Goal: Task Accomplishment & Management: Use online tool/utility

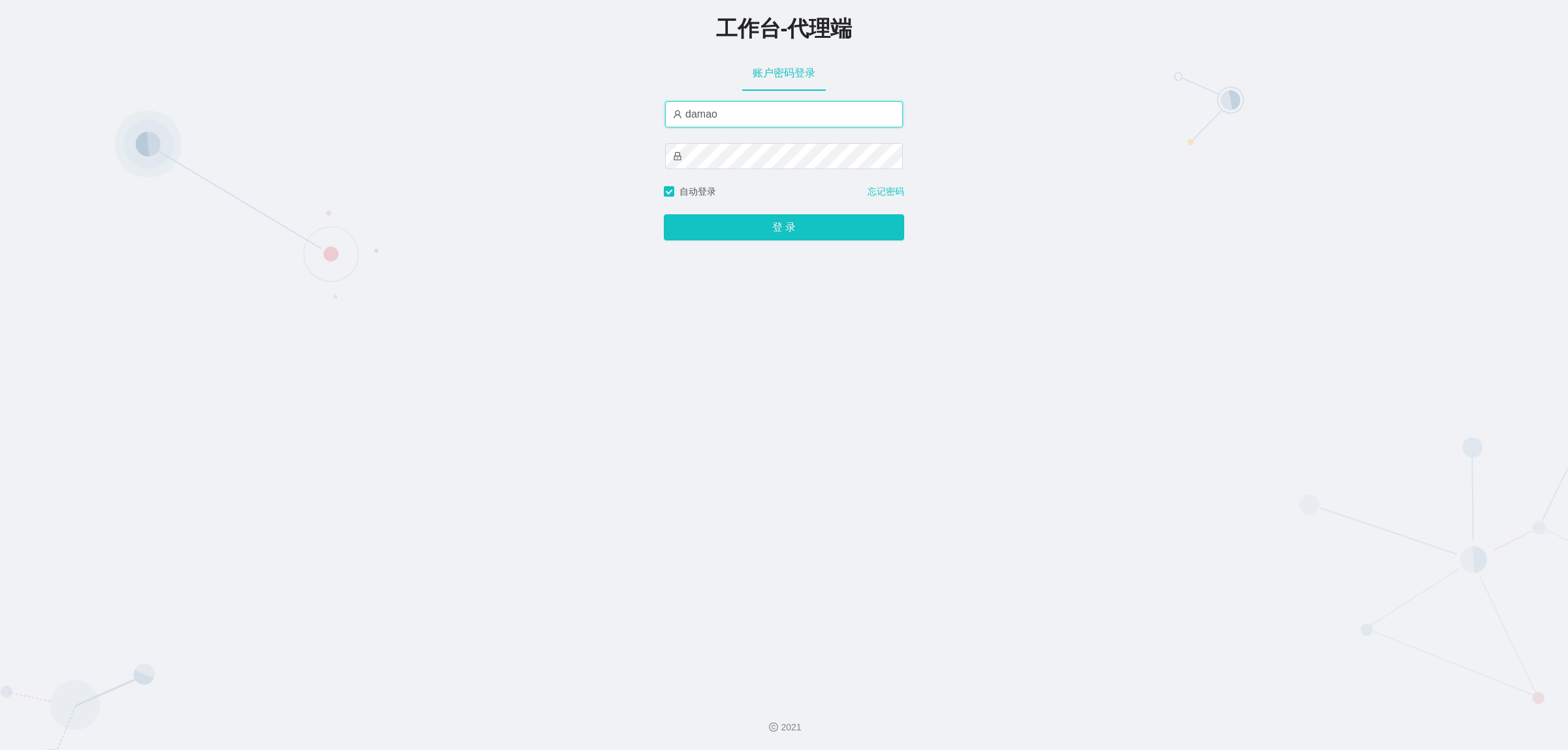
click at [740, 117] on input "damao" at bounding box center [784, 114] width 238 height 26
type input "baoma"
click at [746, 222] on button "登 录" at bounding box center [784, 227] width 240 height 26
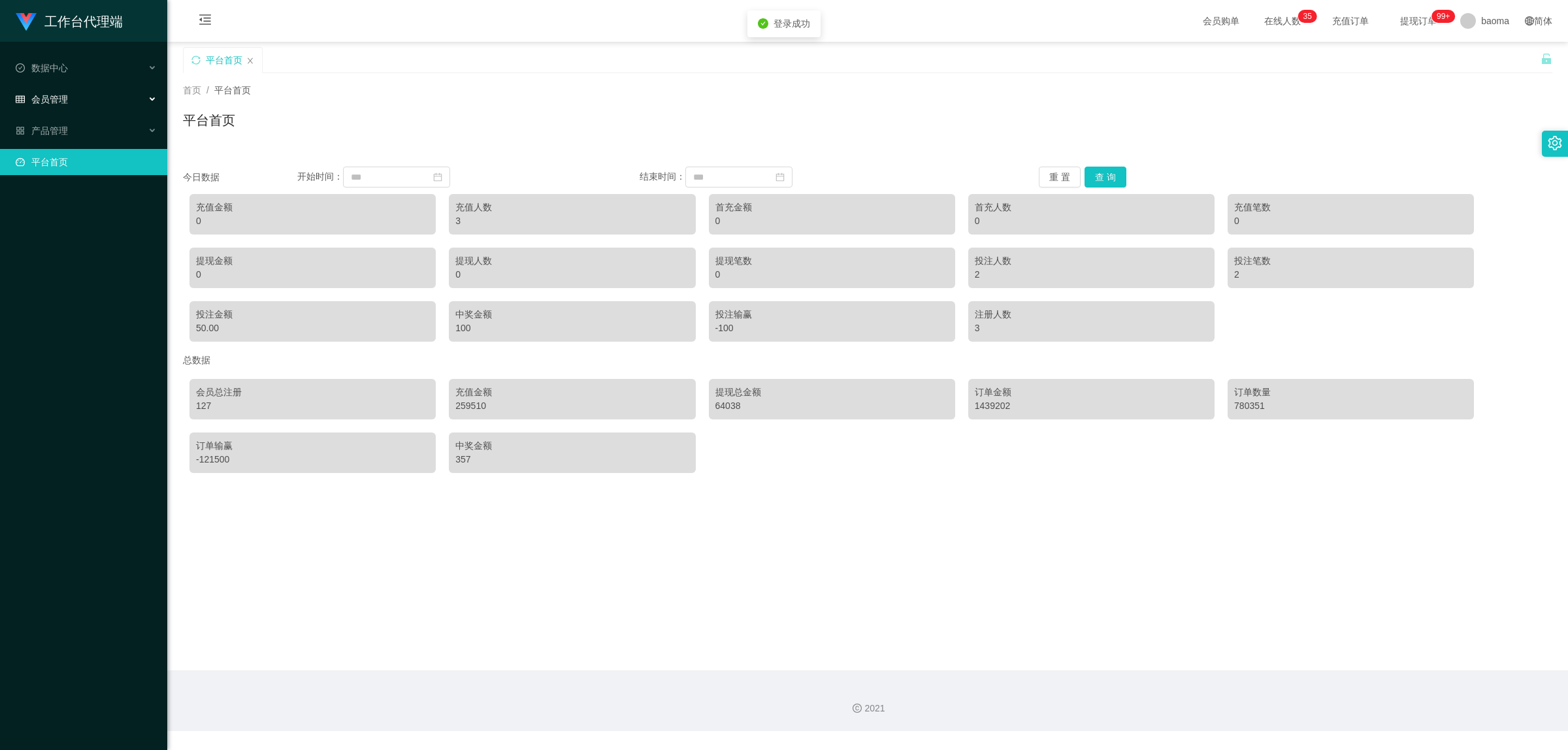
click at [70, 100] on div "会员管理" at bounding box center [84, 100] width 167 height 26
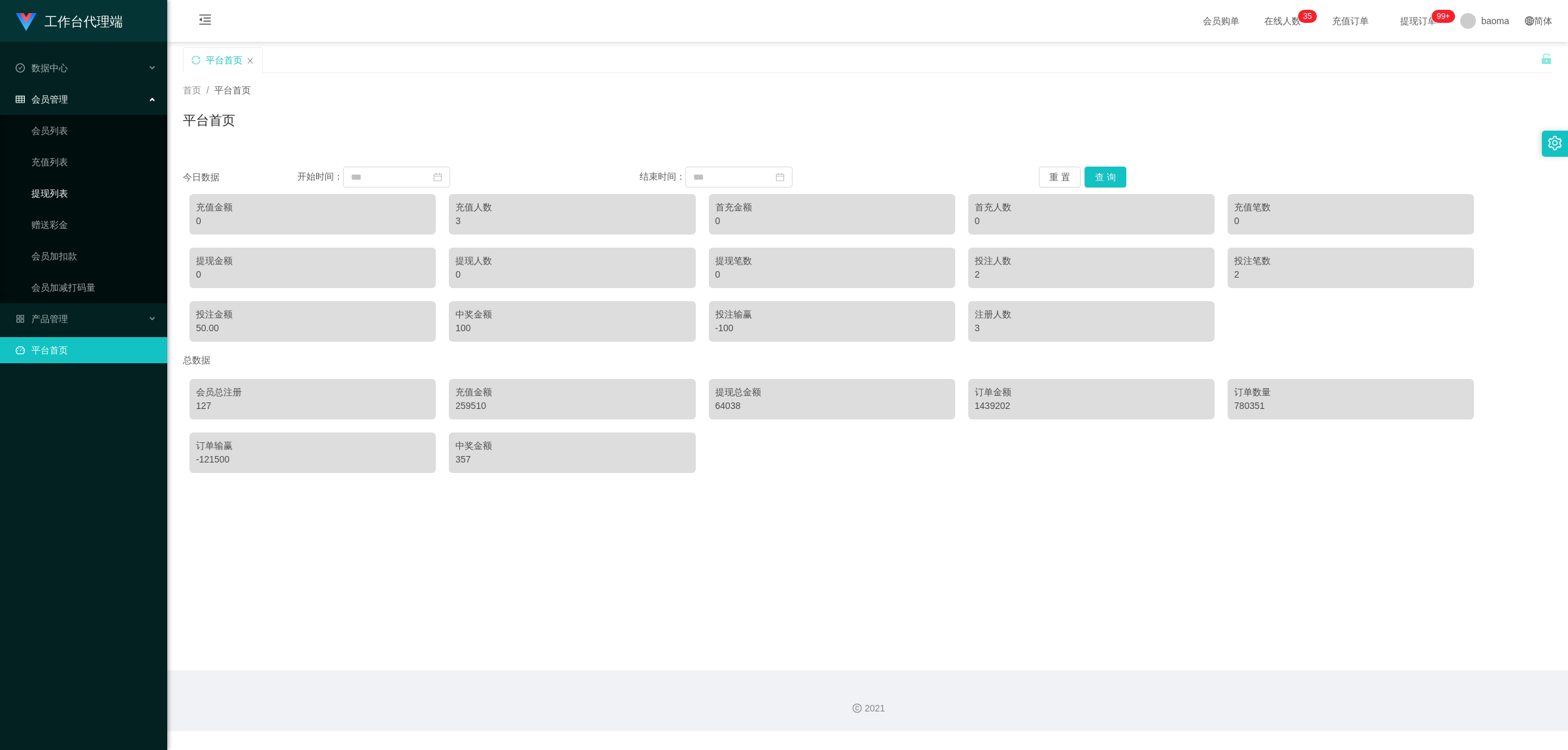
drag, startPoint x: 60, startPoint y: 186, endPoint x: 69, endPoint y: 189, distance: 9.5
click at [62, 186] on link "提现列表" at bounding box center [94, 194] width 125 height 26
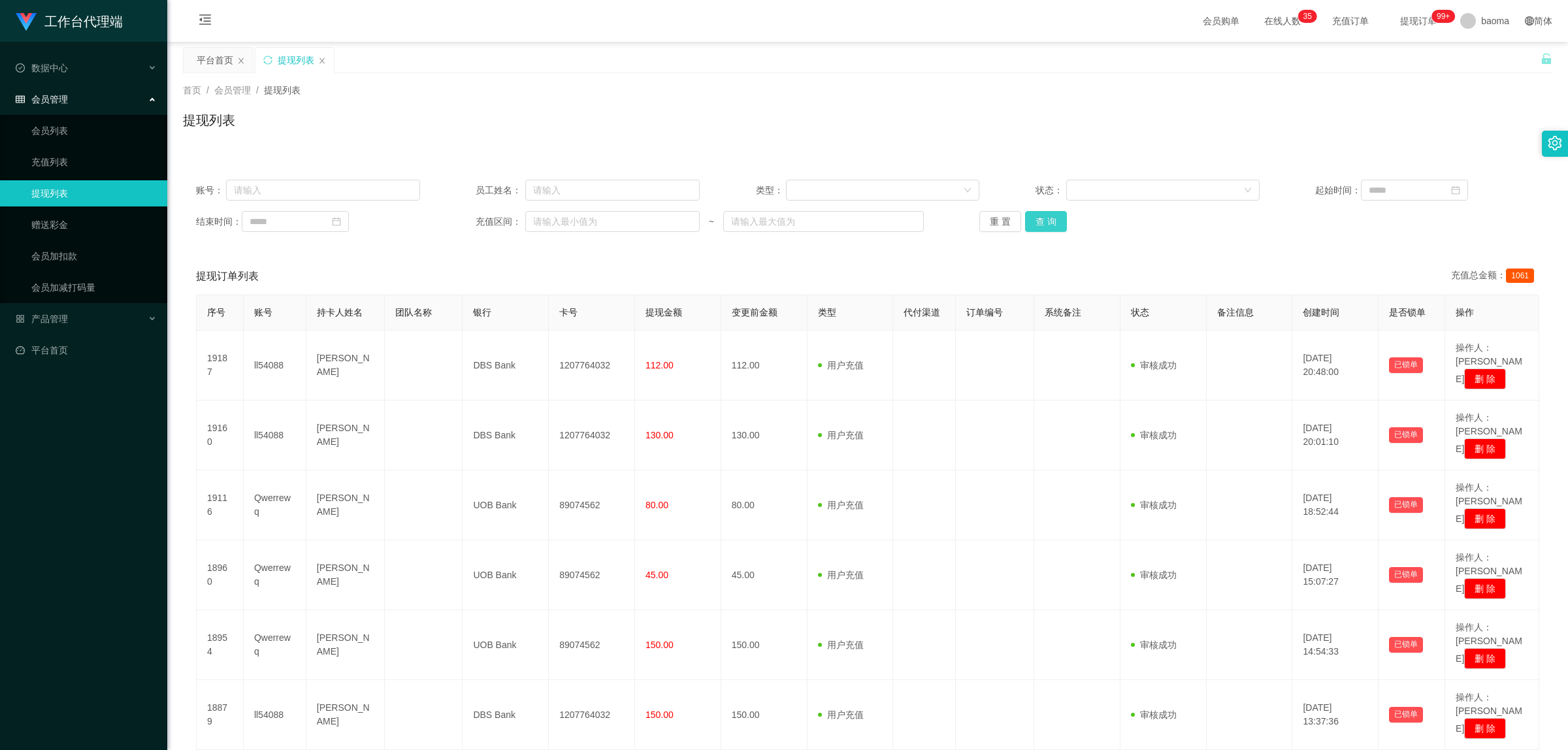
click at [1048, 224] on button "查 询" at bounding box center [1045, 221] width 42 height 21
click at [1057, 213] on button "查 询" at bounding box center [1045, 221] width 42 height 21
click at [1057, 213] on div "重 置 查 询" at bounding box center [1092, 221] width 224 height 21
click at [1057, 213] on button "查 询" at bounding box center [1045, 221] width 42 height 21
click at [1059, 211] on div "重 置 查 询" at bounding box center [1092, 221] width 224 height 21
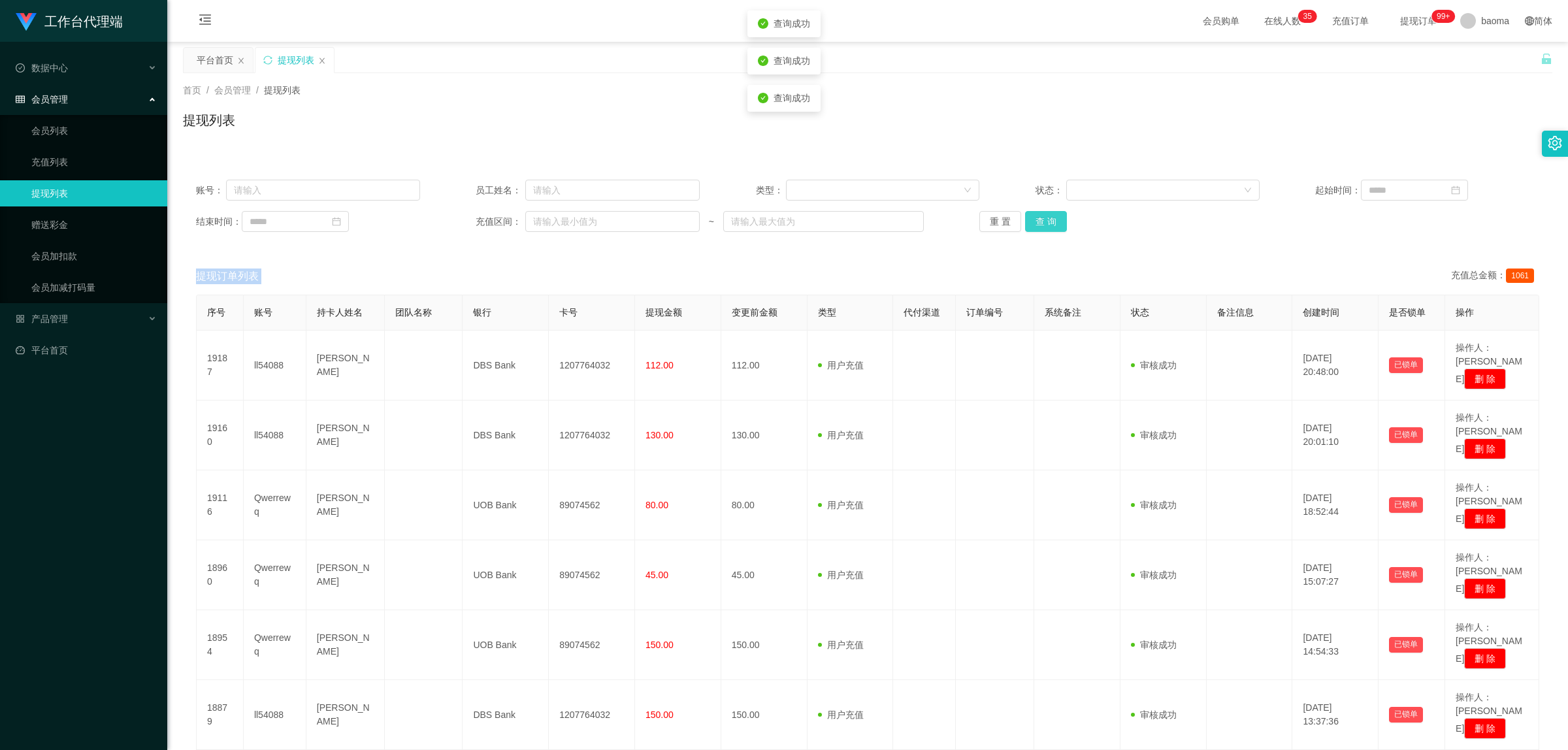
click at [1059, 211] on button "查 询" at bounding box center [1045, 221] width 42 height 21
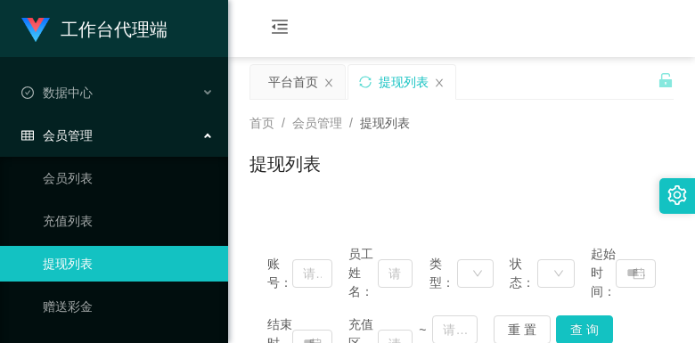
drag, startPoint x: 570, startPoint y: 53, endPoint x: 575, endPoint y: 31, distance: 22.7
click at [570, 53] on div "会员购单 在线人数 0 1 2 3 4 5 6 7 8 9 0 1 2 3 4 5 6 7 8 9 0 1 2 3 4 5 6 7 8 9 0 1 2 3 4…" at bounding box center [461, 29] width 467 height 58
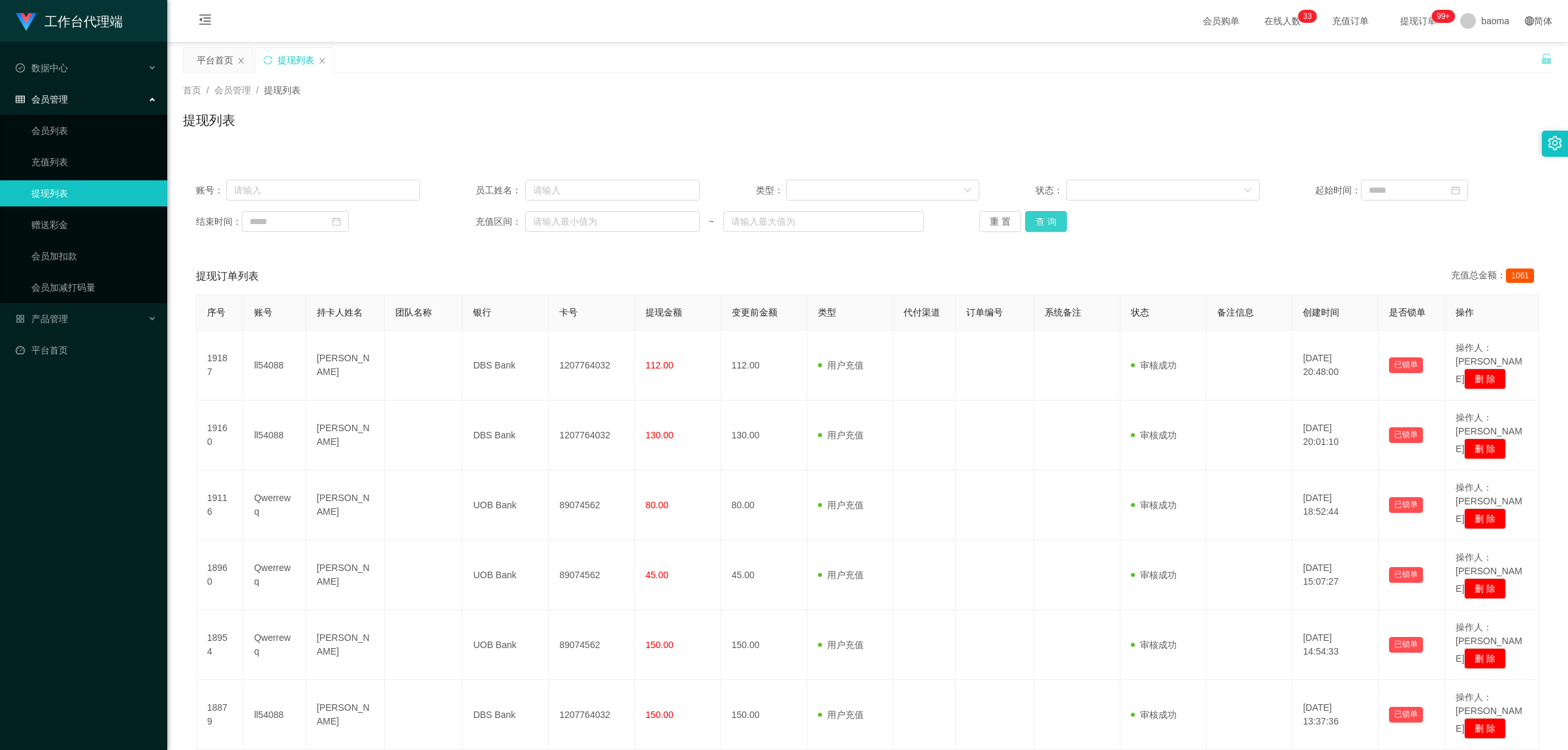
click at [1053, 221] on button "查 询" at bounding box center [1045, 221] width 42 height 21
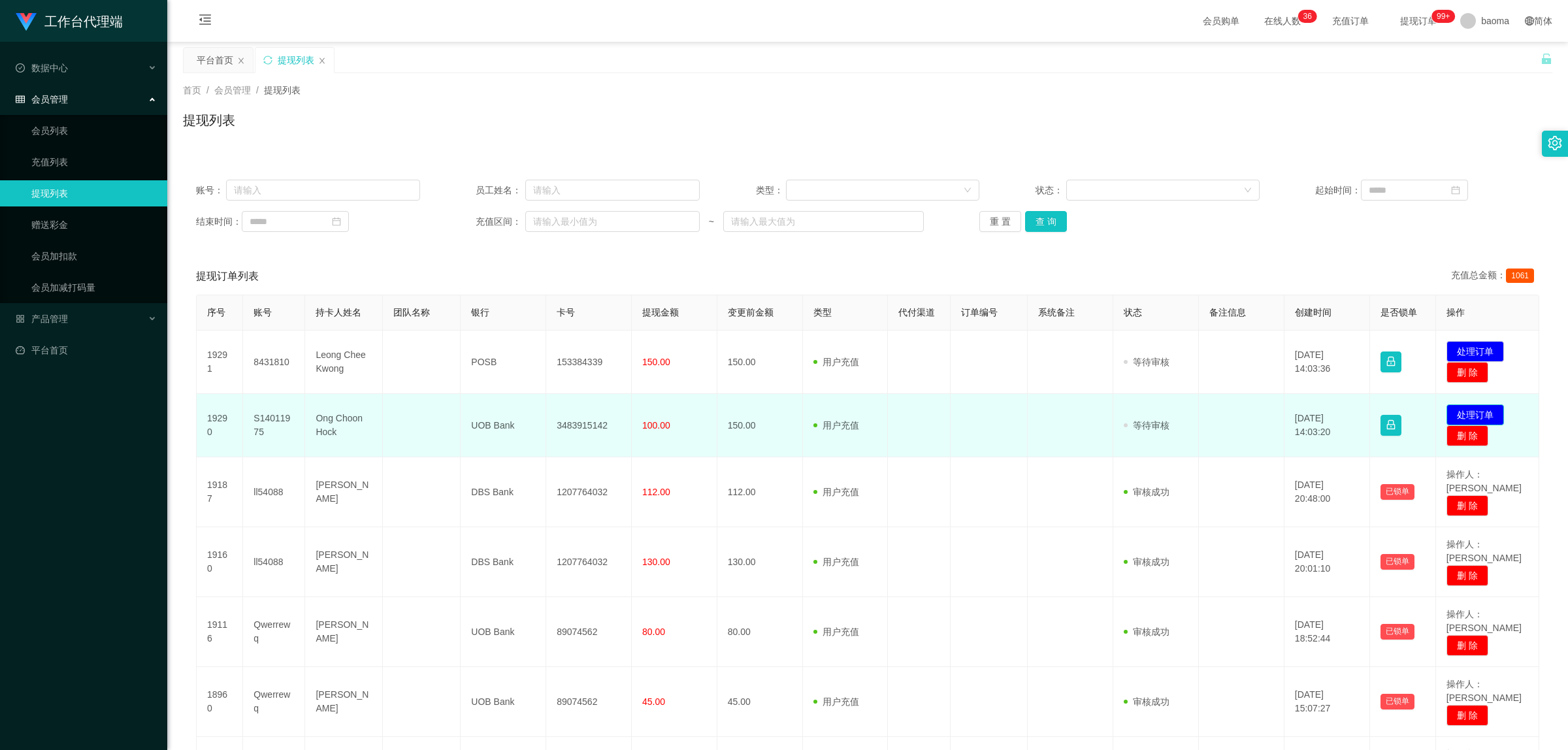
click at [1463, 407] on button "处理订单" at bounding box center [1475, 415] width 57 height 21
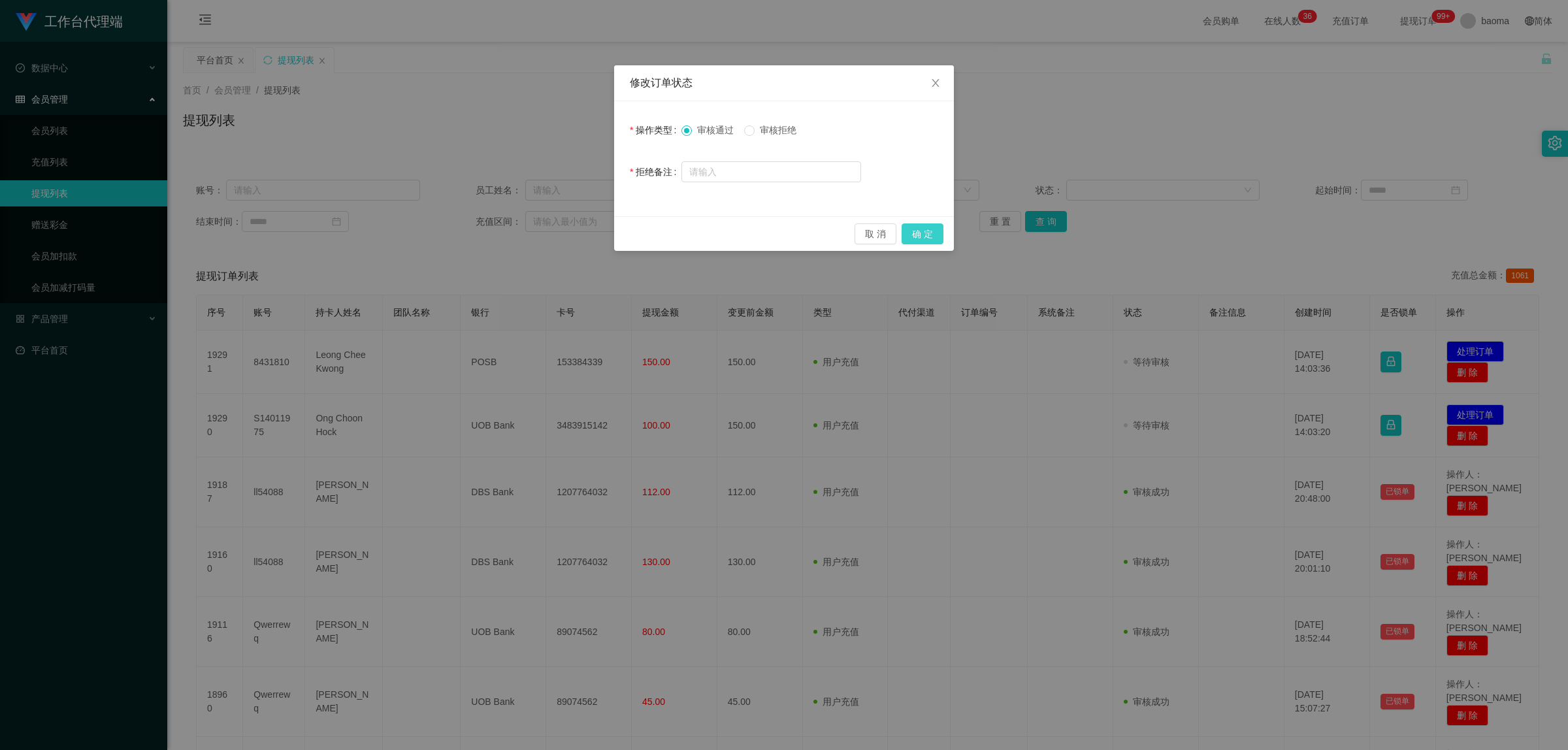
click at [921, 229] on button "确 定" at bounding box center [922, 234] width 42 height 21
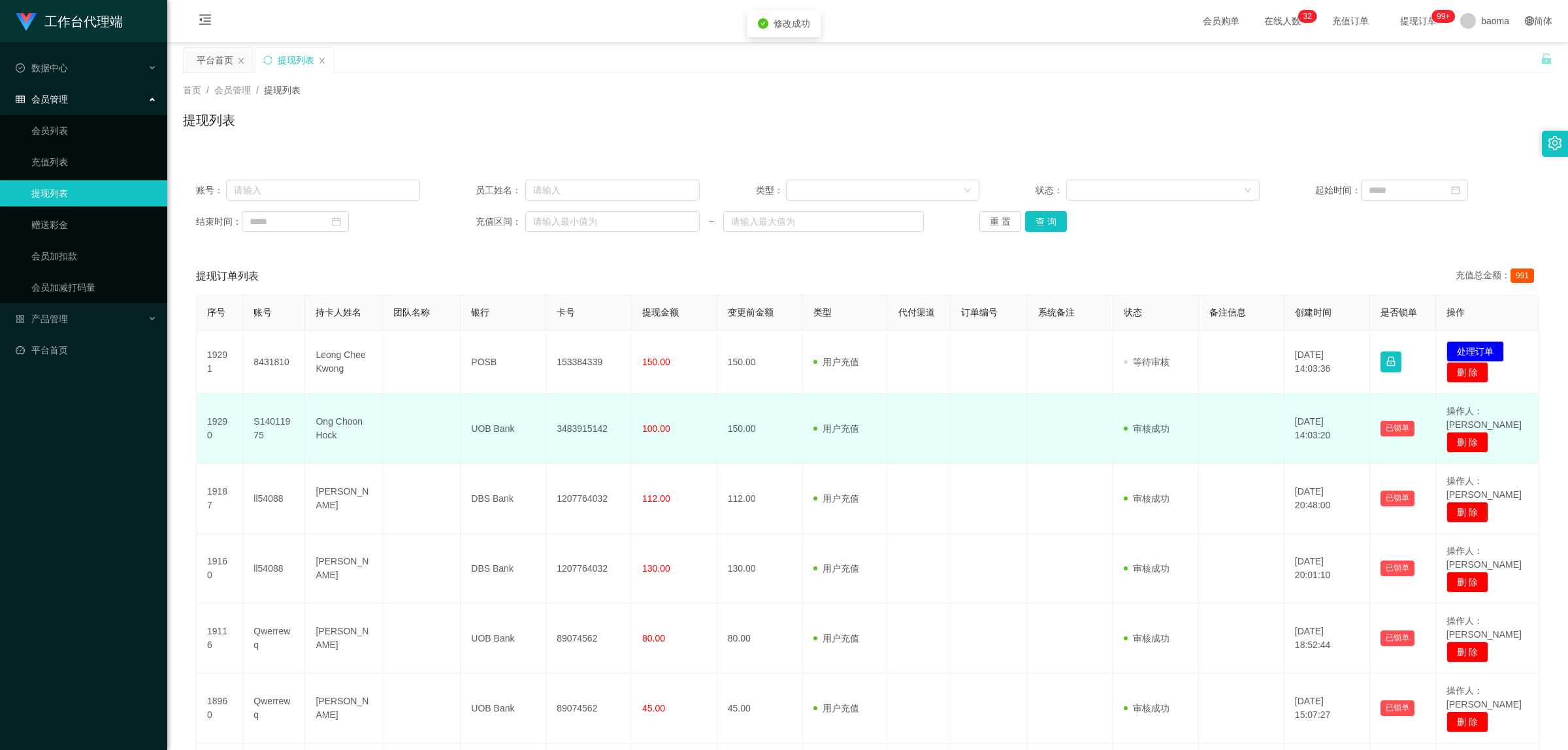
click at [281, 416] on td "S14011975" at bounding box center [274, 428] width 62 height 70
copy td "S14011975"
click at [338, 423] on td "Ong Choon Hock" at bounding box center [344, 428] width 78 height 70
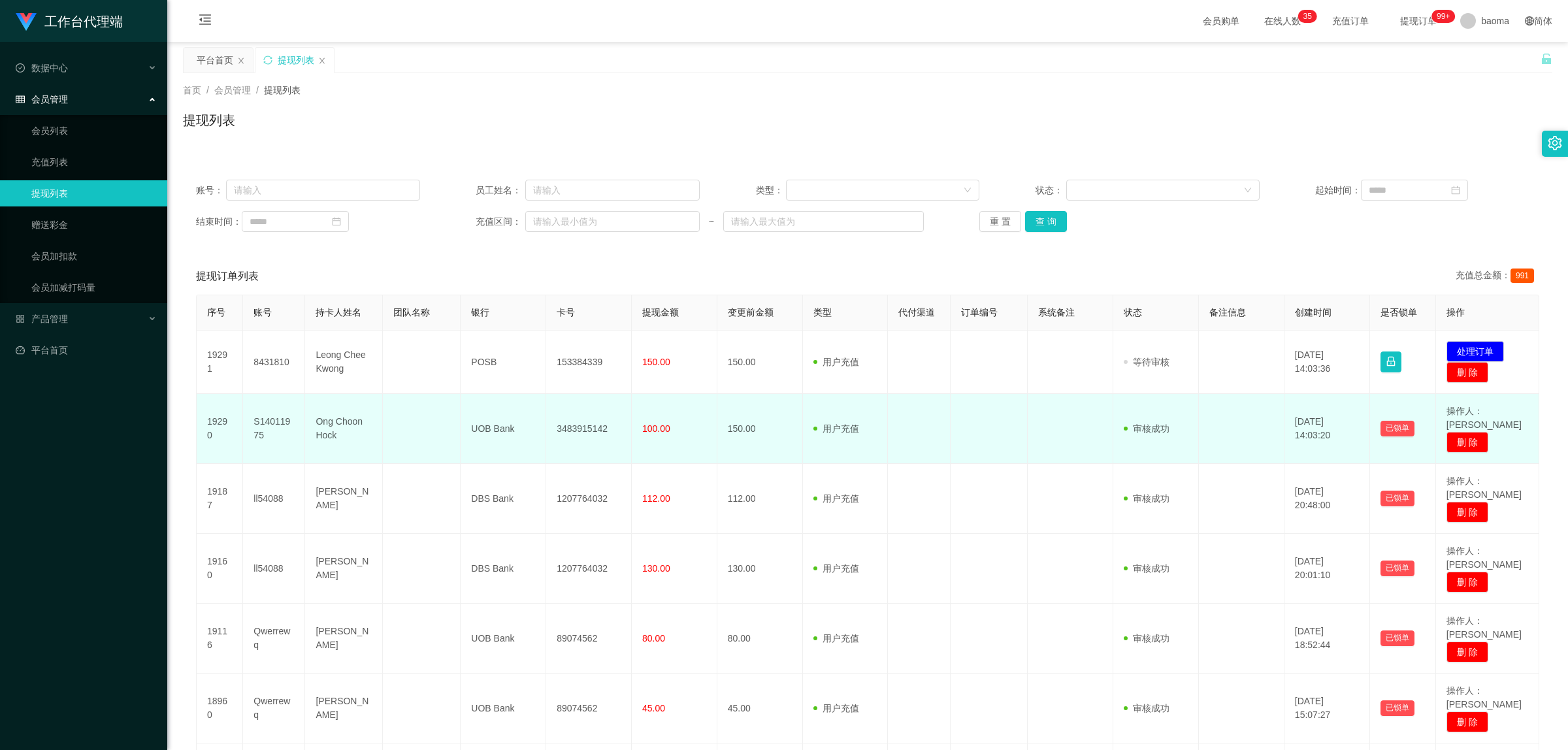
click at [344, 418] on td "Ong Choon Hock" at bounding box center [344, 428] width 78 height 70
click at [345, 418] on td "Ong Choon Hock" at bounding box center [344, 428] width 78 height 70
click at [345, 417] on td "Ong Choon Hock" at bounding box center [344, 428] width 78 height 70
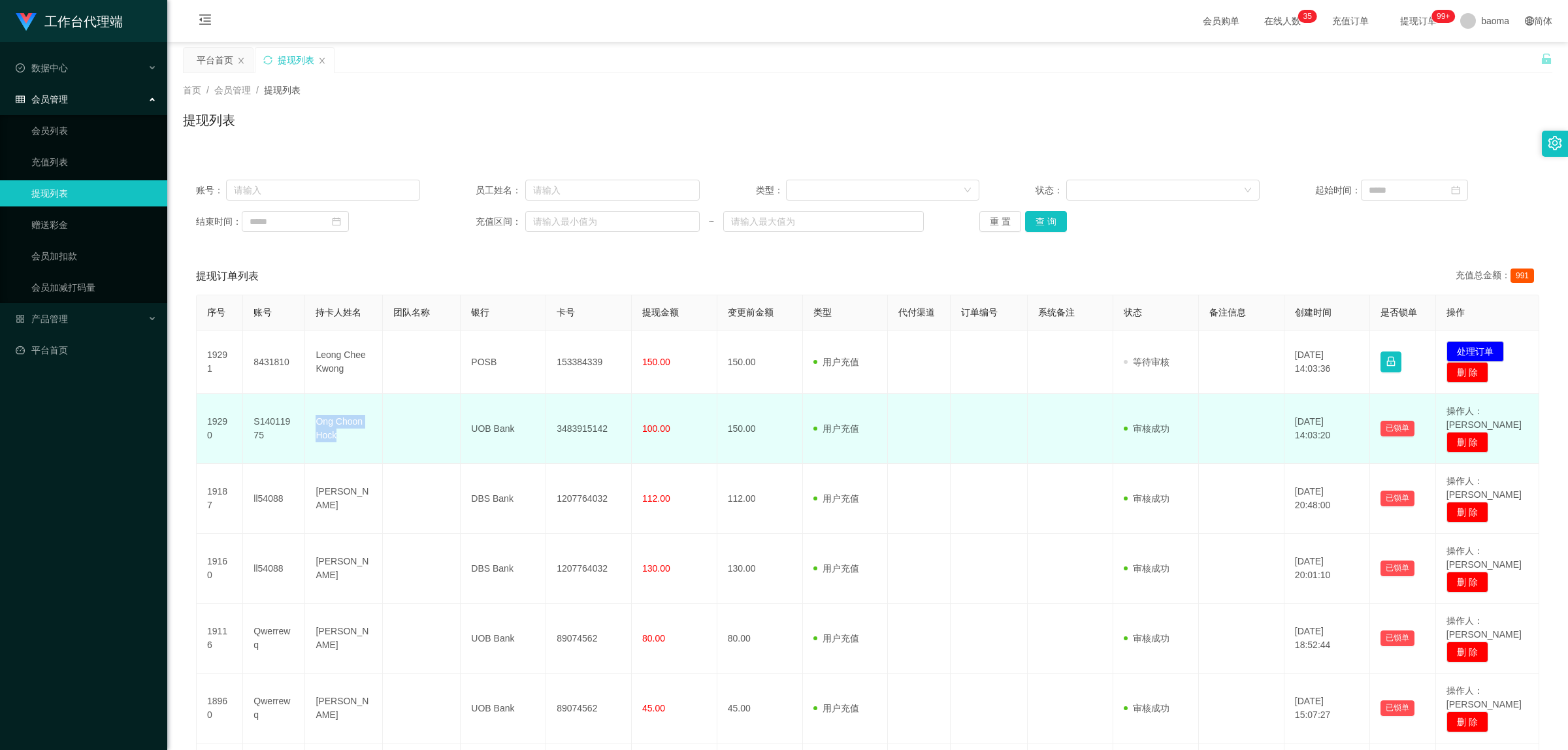
click at [337, 417] on td "Ong Choon Hock" at bounding box center [344, 428] width 78 height 70
click at [348, 410] on td "Ong Choon Hock" at bounding box center [344, 428] width 78 height 70
copy td "Ong Choon Hock"
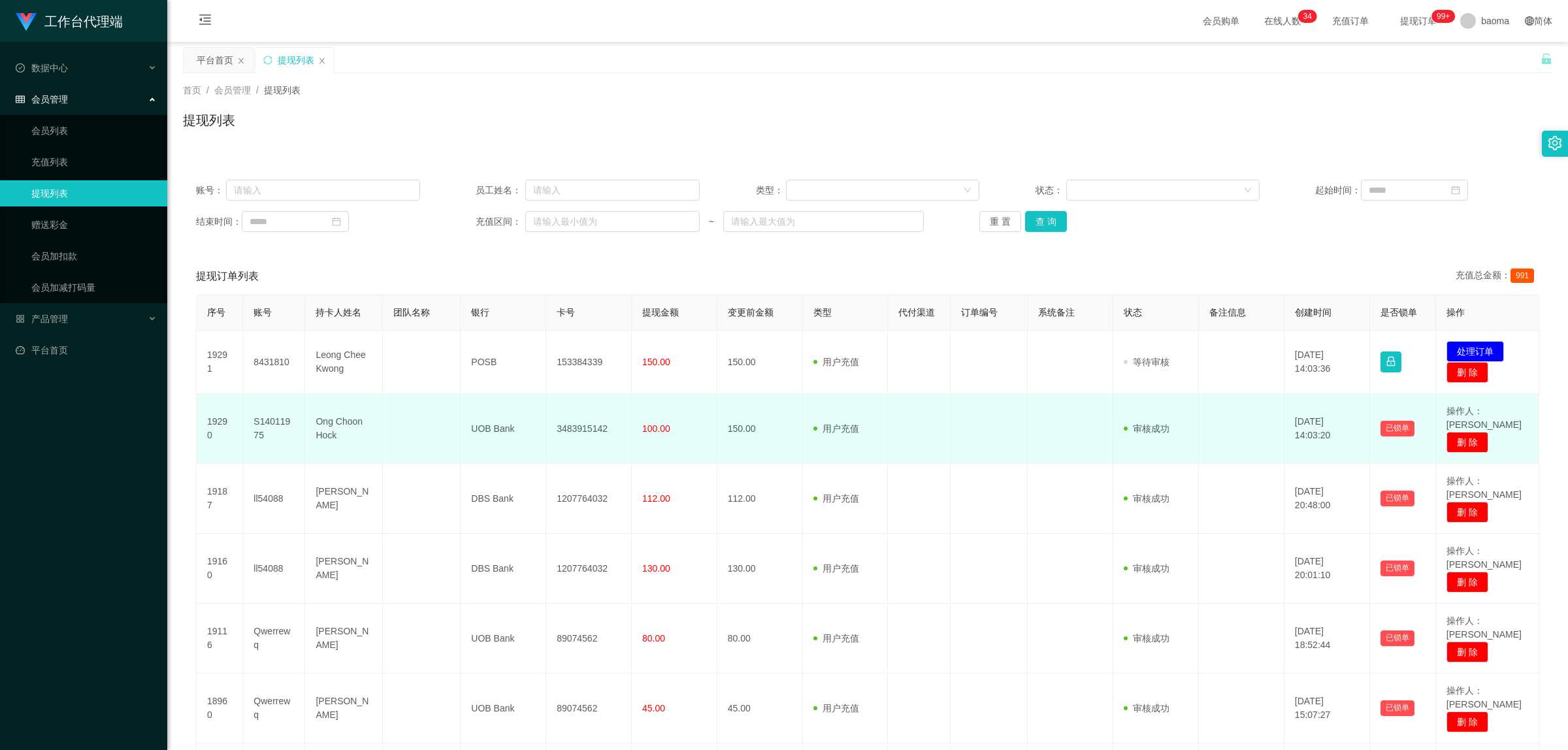
click at [498, 419] on td "UOB Bank" at bounding box center [503, 428] width 86 height 70
click at [500, 418] on td "UOB Bank" at bounding box center [503, 428] width 86 height 70
copy td "UOB Bank"
click at [592, 426] on td "3483915142" at bounding box center [589, 428] width 86 height 70
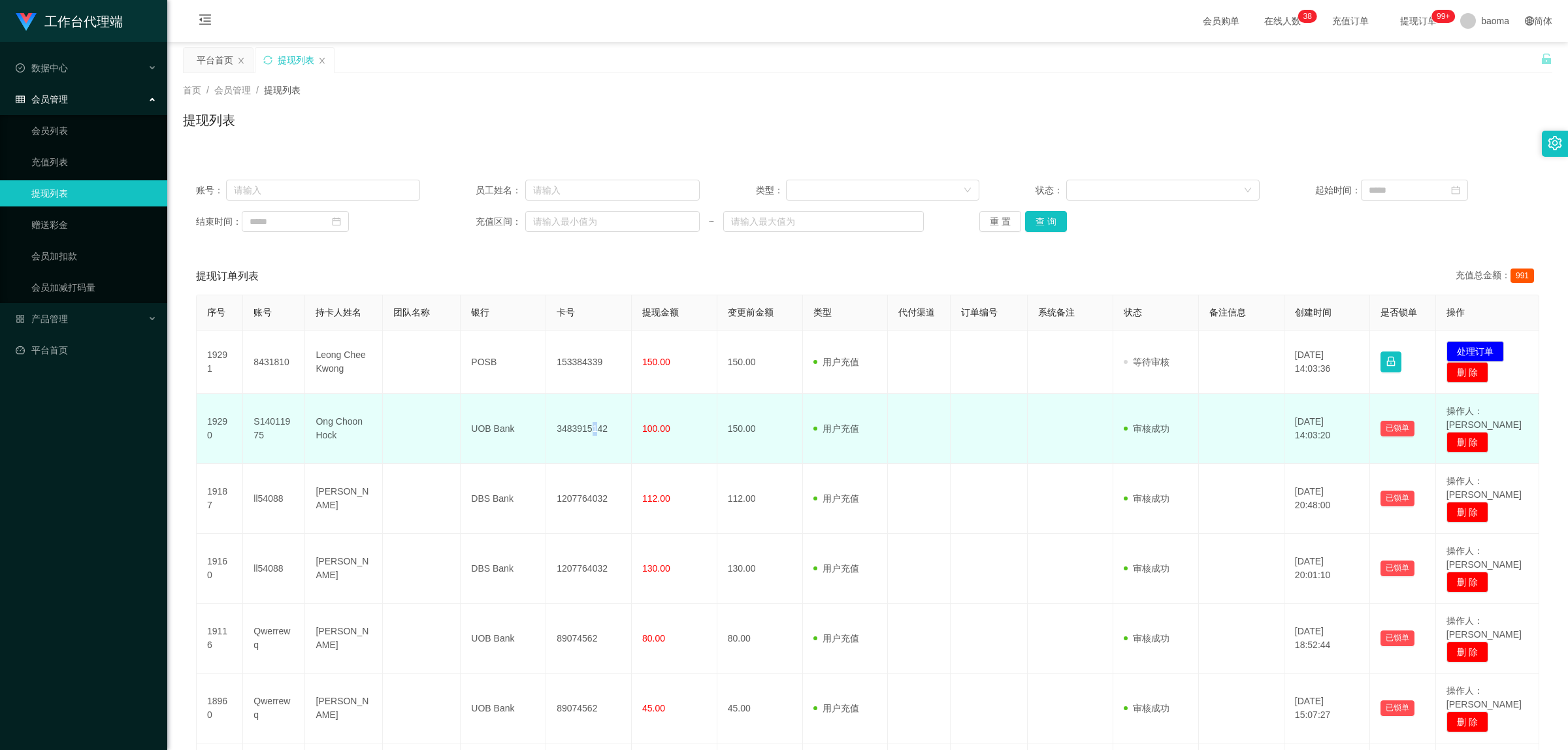
click at [592, 426] on td "3483915142" at bounding box center [589, 428] width 86 height 70
copy td "3483915142"
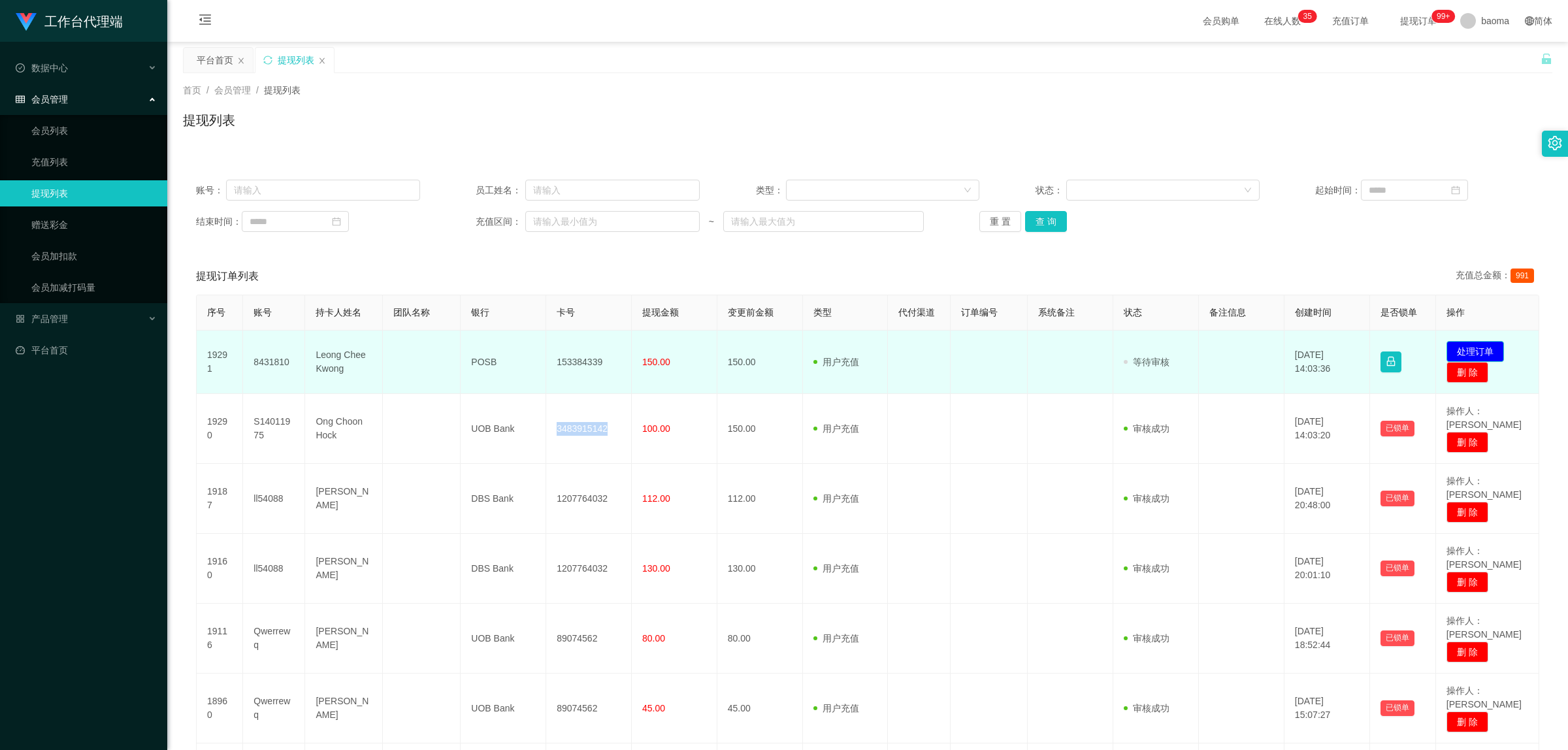
click at [1480, 346] on button "处理订单" at bounding box center [1475, 351] width 57 height 21
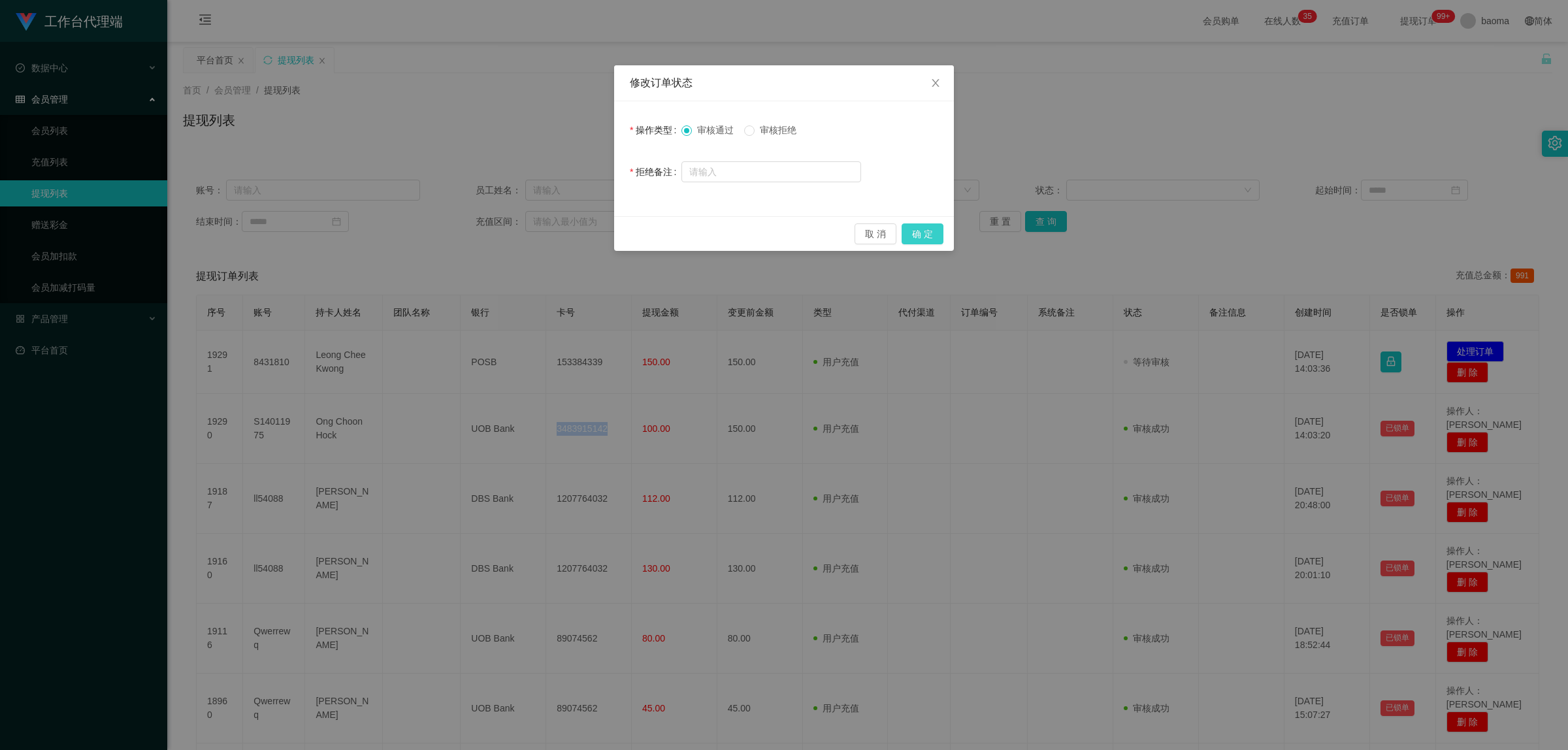
click at [935, 237] on button "确 定" at bounding box center [922, 234] width 42 height 21
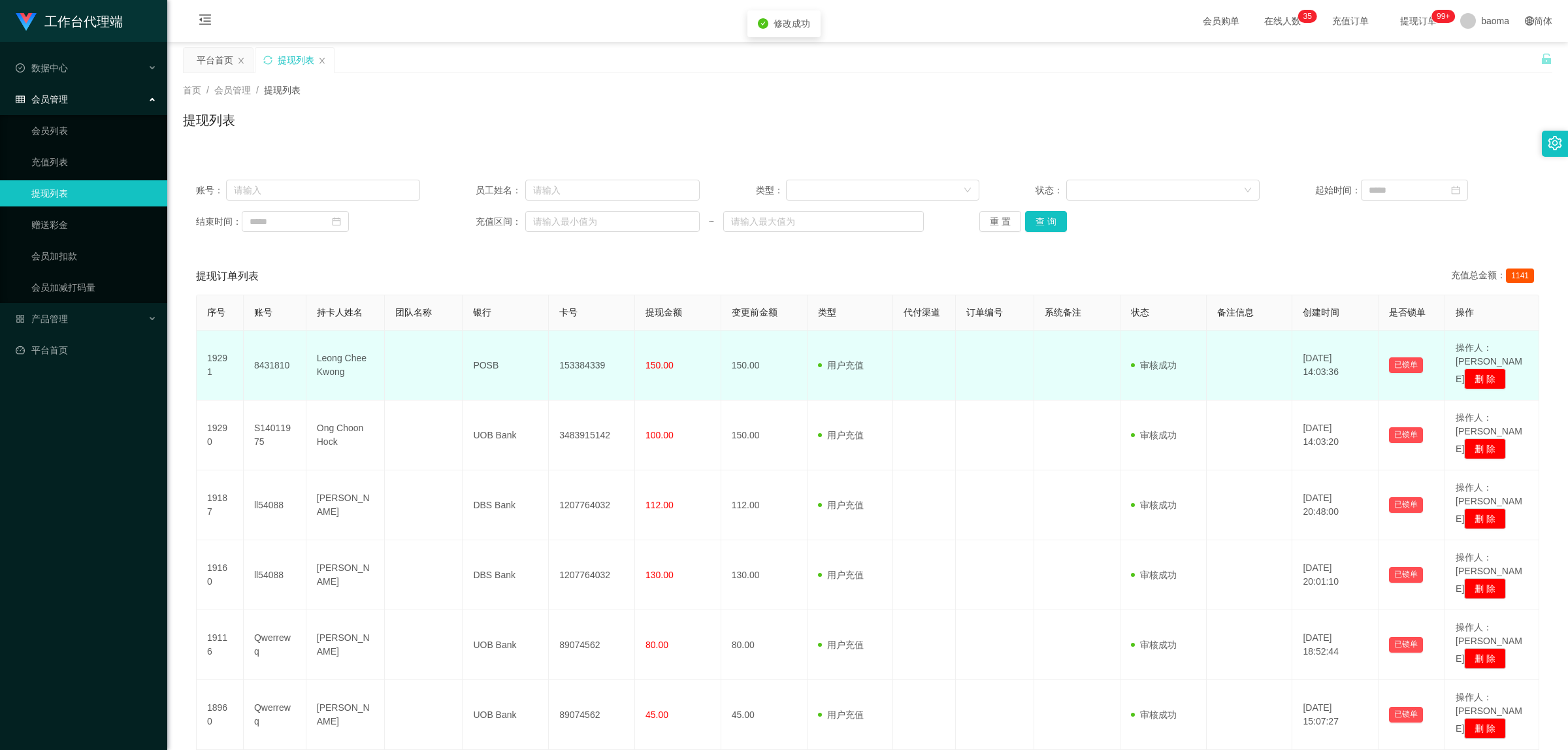
click at [355, 350] on td "Leong Chee Kwong" at bounding box center [345, 365] width 78 height 70
click at [356, 350] on td "Leong Chee Kwong" at bounding box center [345, 365] width 78 height 70
click at [357, 348] on td "Leong Chee Kwong" at bounding box center [345, 365] width 78 height 70
copy td "Leong Chee Kwong"
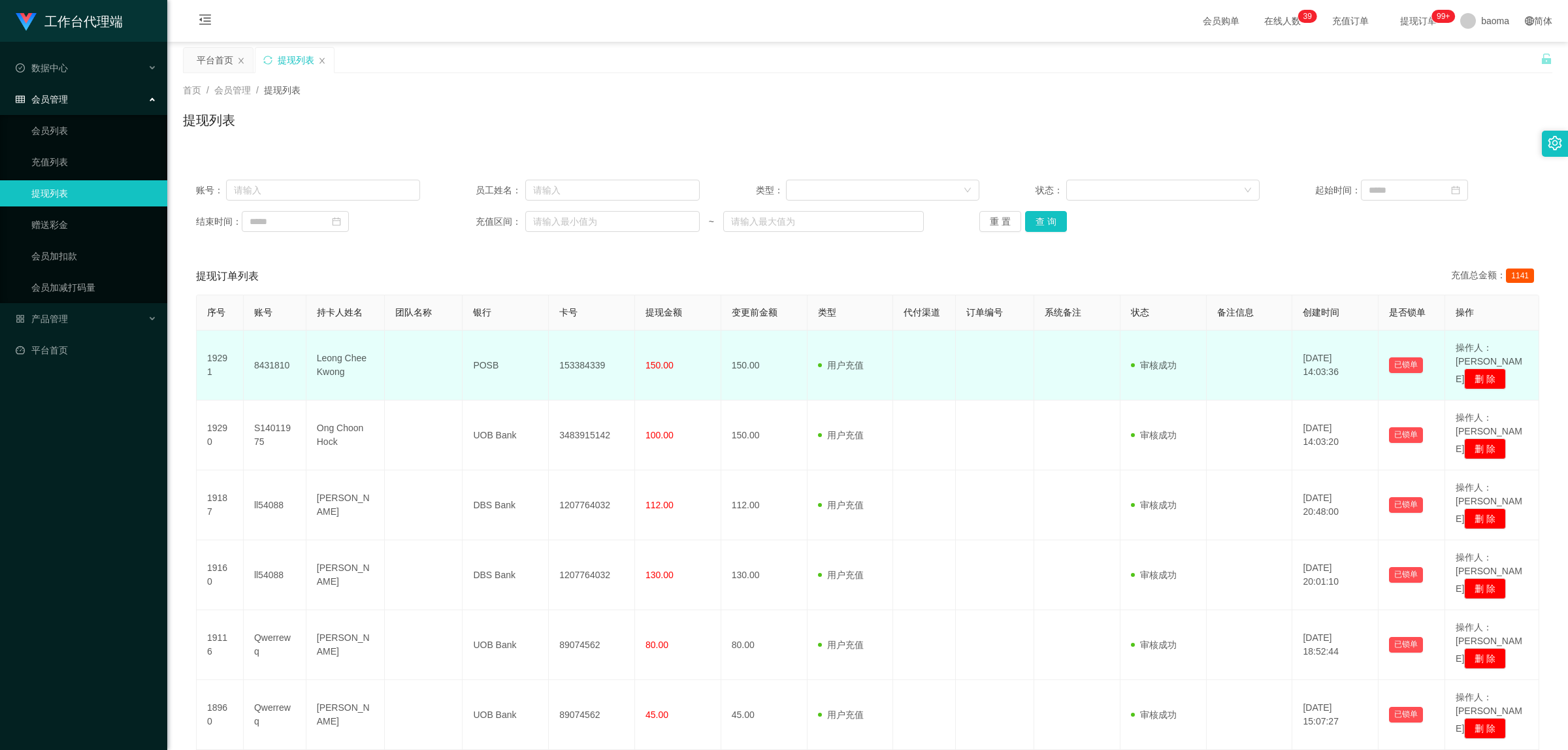
click at [482, 351] on td "POSB" at bounding box center [506, 365] width 87 height 70
click at [483, 351] on td "POSB" at bounding box center [506, 365] width 87 height 70
copy td "POSB"
click at [595, 359] on td "153384339" at bounding box center [592, 365] width 87 height 70
click at [596, 358] on td "153384339" at bounding box center [592, 365] width 87 height 70
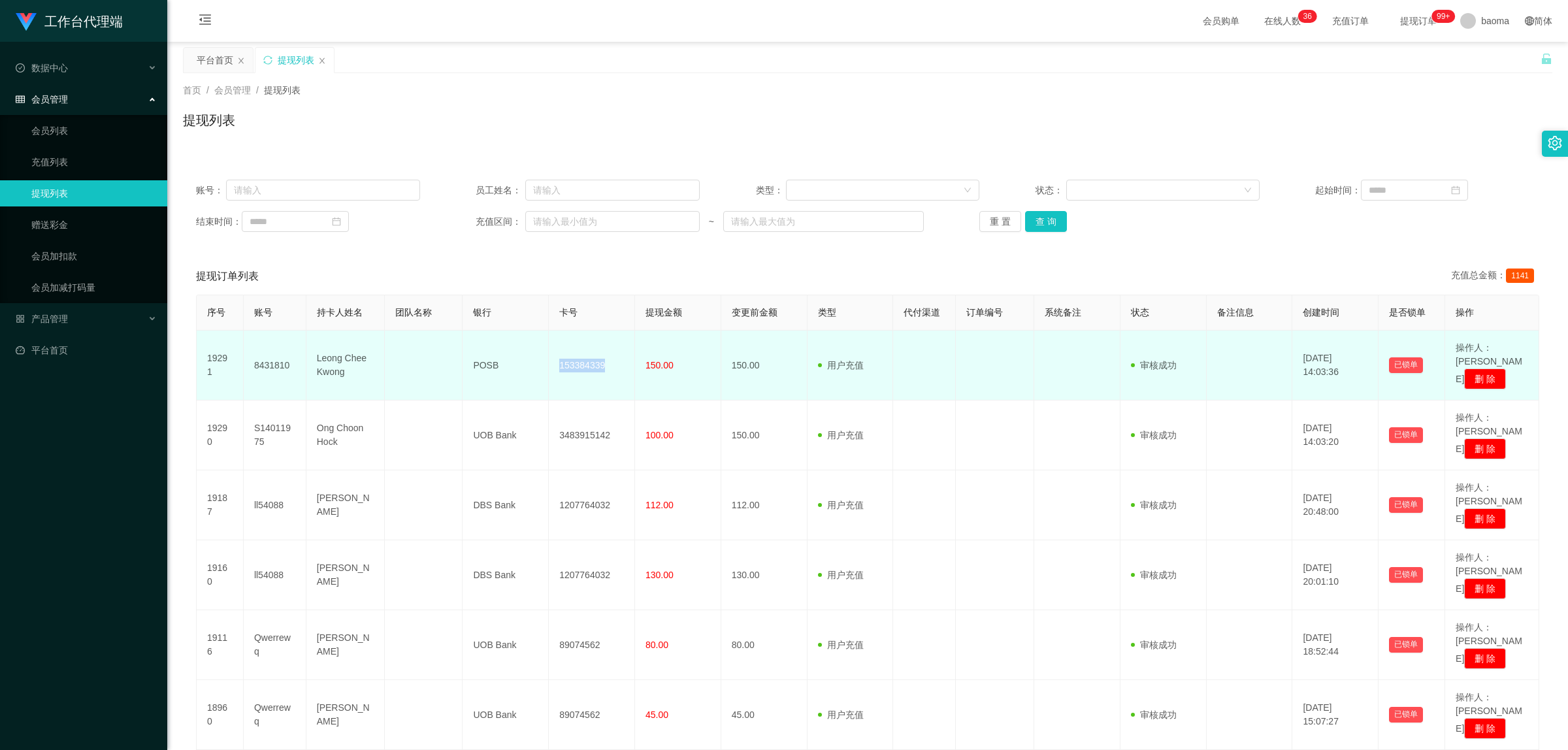
click at [596, 358] on td "153384339" at bounding box center [592, 365] width 87 height 70
copy td "153384339"
click at [482, 354] on td "POSB" at bounding box center [506, 365] width 87 height 70
click at [483, 354] on td "POSB" at bounding box center [506, 365] width 87 height 70
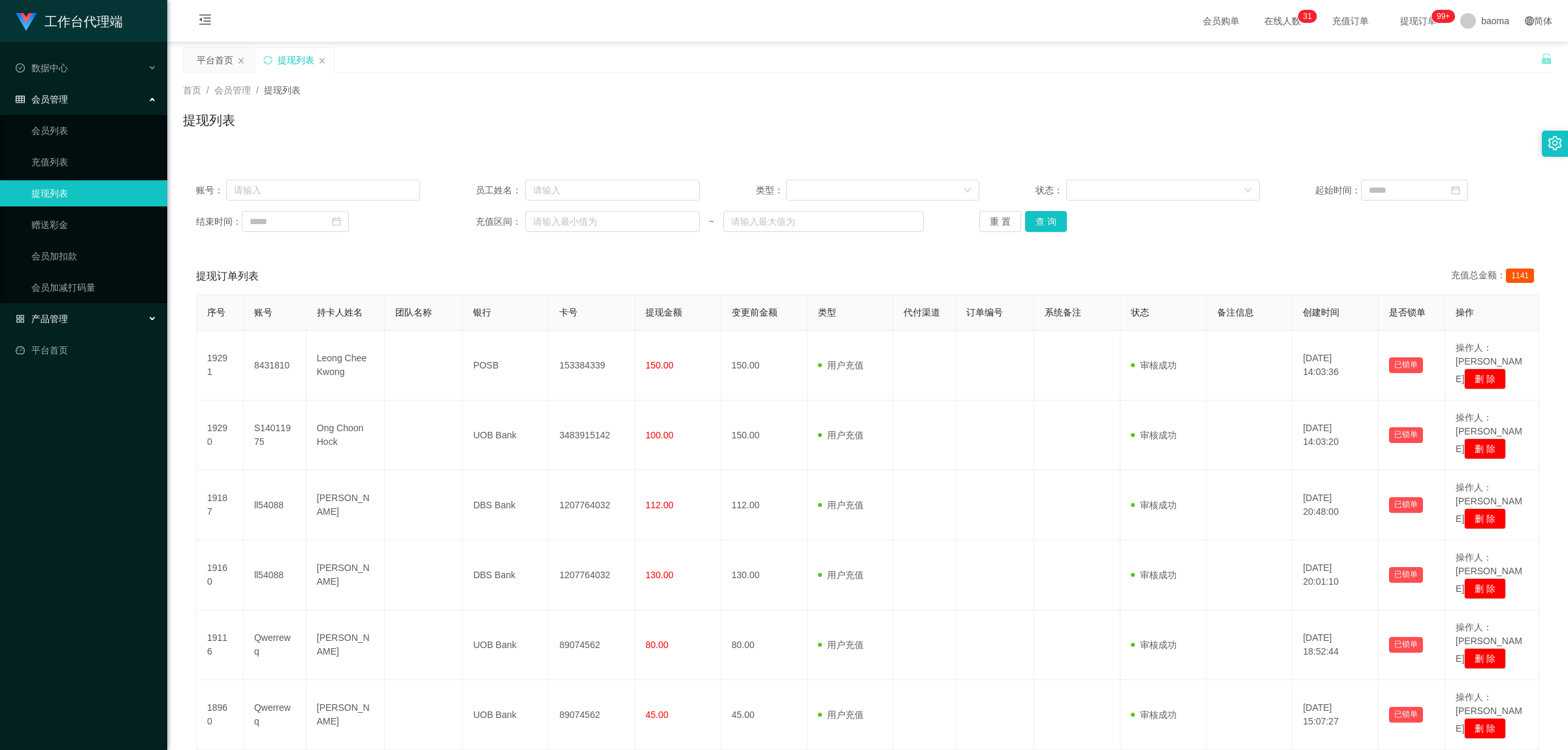
click at [60, 319] on span "产品管理" at bounding box center [41, 319] width 52 height 10
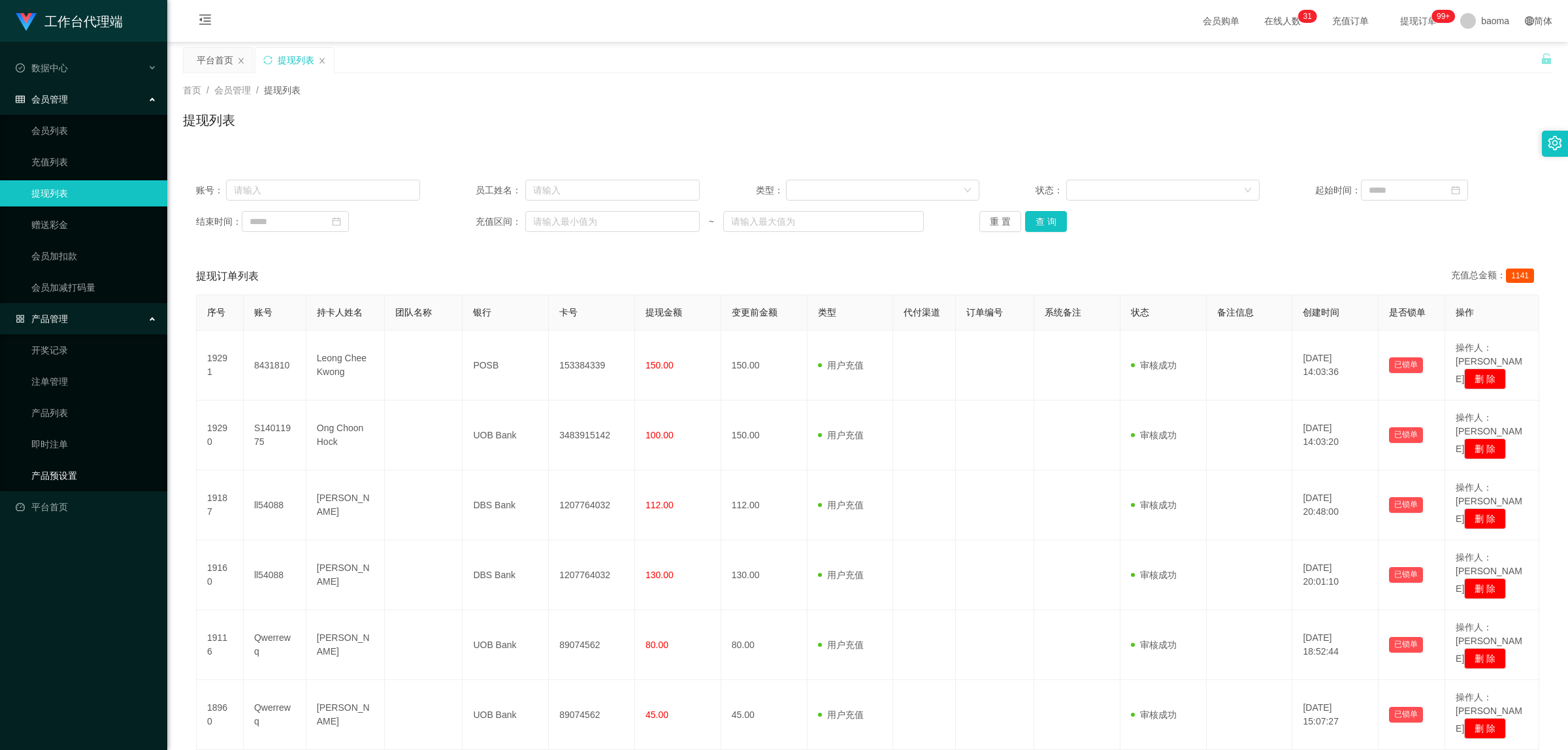
click at [67, 465] on link "产品预设置" at bounding box center [94, 476] width 125 height 26
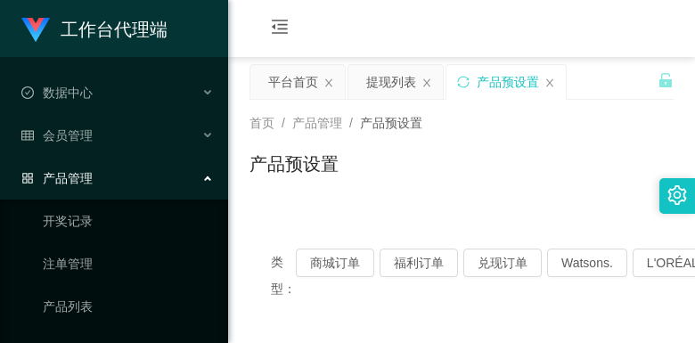
drag, startPoint x: 536, startPoint y: 28, endPoint x: 545, endPoint y: 20, distance: 12.1
click at [536, 28] on div "会员购单 在线人数 0 1 2 3 4 5 6 7 8 9 0 1 2 3 4 5 6 7 8 9 0 1 2 3 4 5 6 7 8 9 0 1 2 3 4…" at bounding box center [461, 29] width 467 height 58
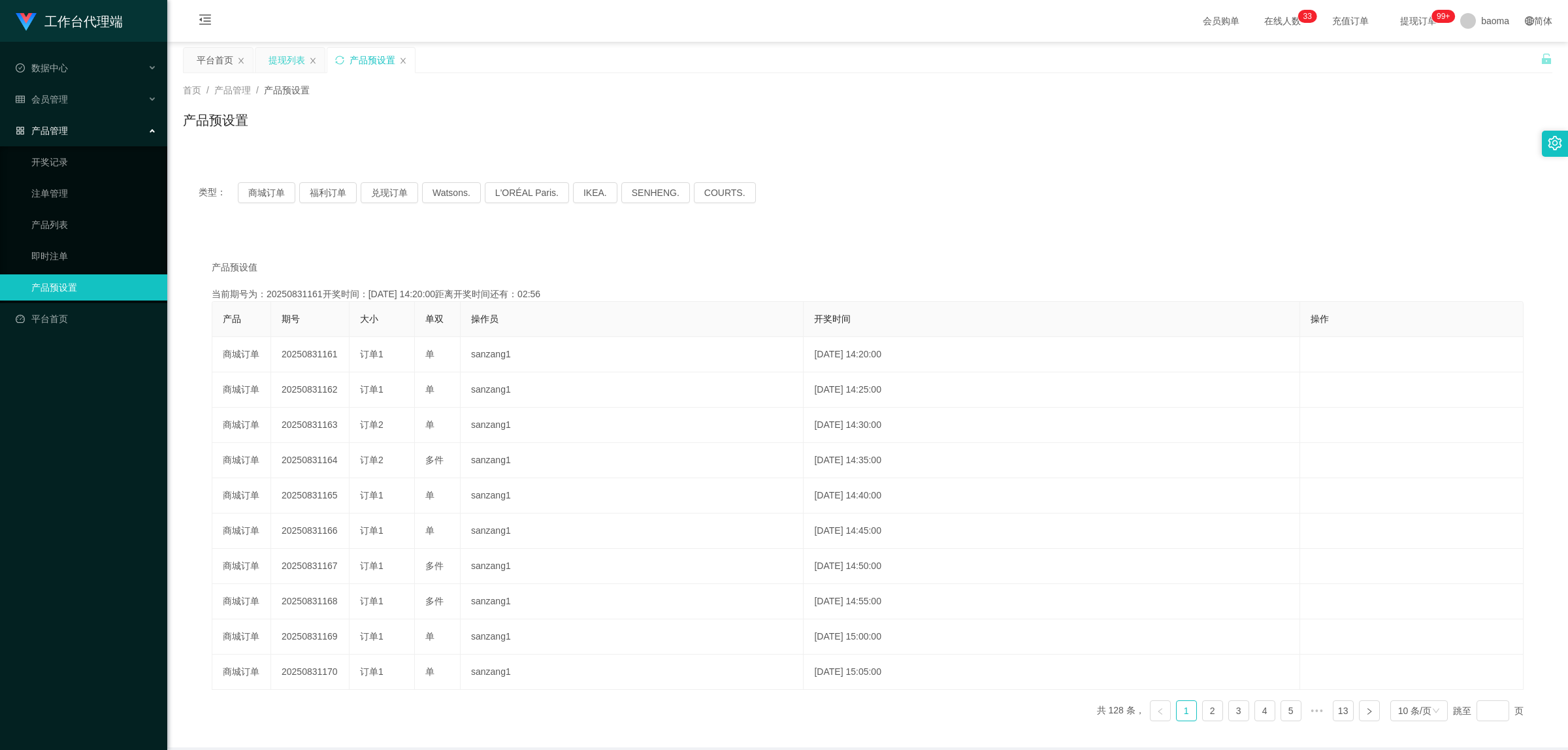
click at [289, 57] on div "提现列表" at bounding box center [287, 60] width 37 height 25
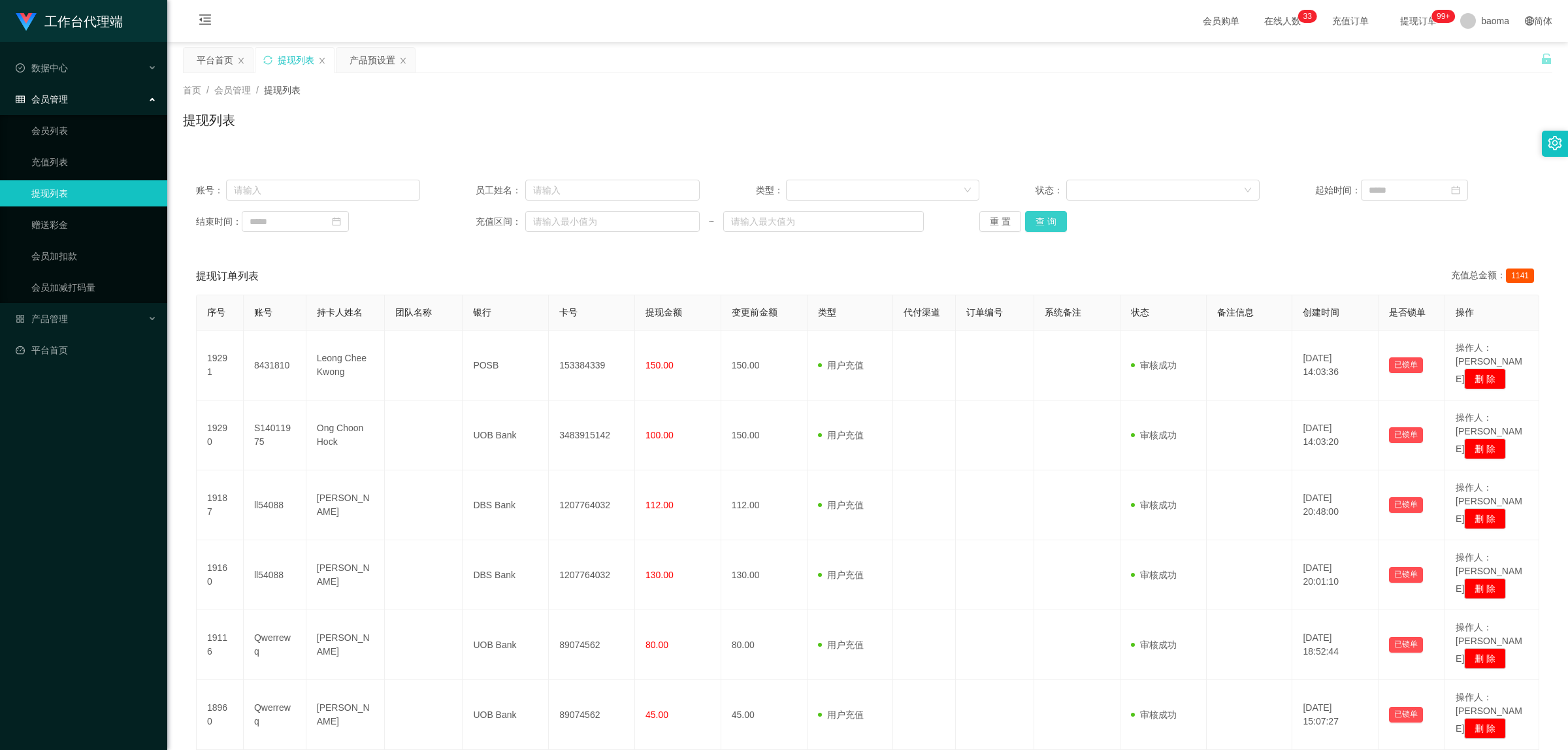
click at [1050, 221] on button "查 询" at bounding box center [1045, 221] width 42 height 21
